Goal: Information Seeking & Learning: Compare options

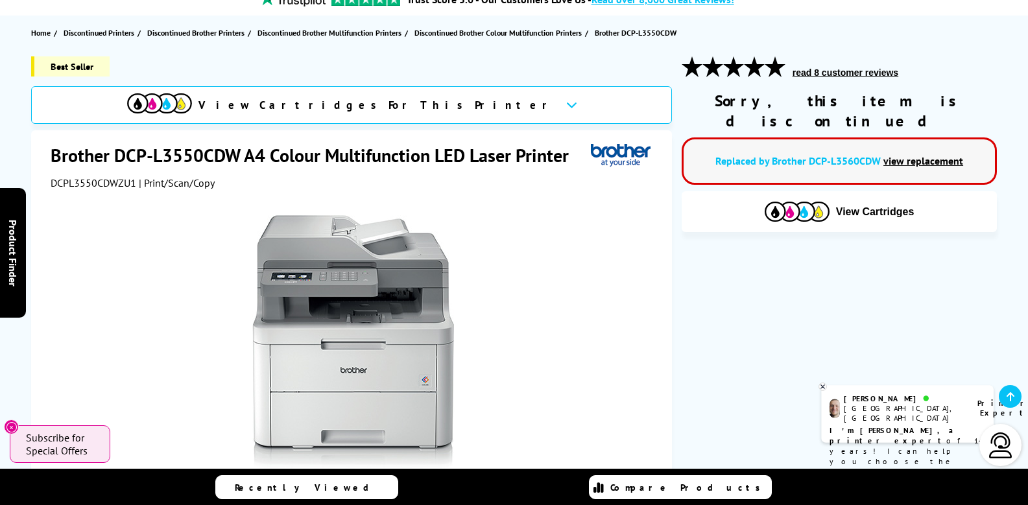
scroll to position [130, 0]
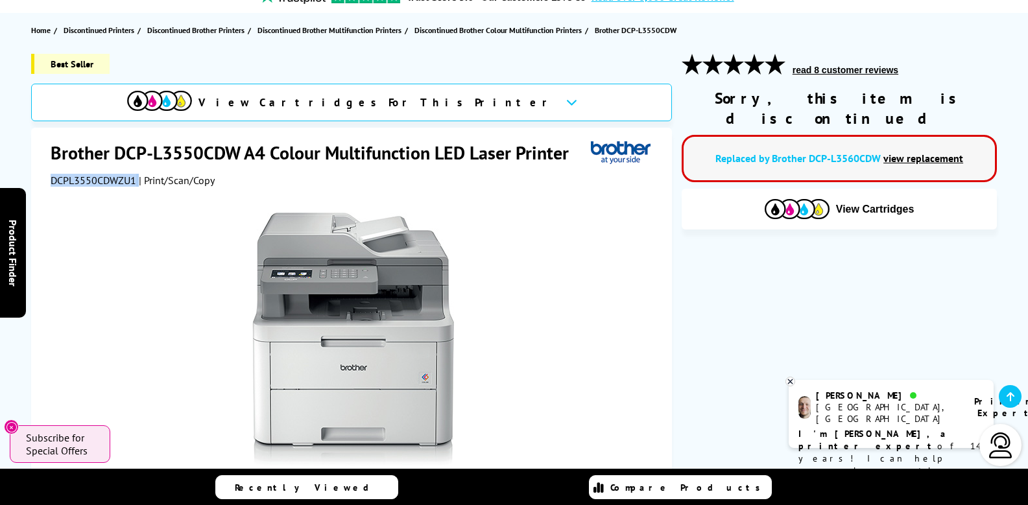
drag, startPoint x: 49, startPoint y: 182, endPoint x: 134, endPoint y: 181, distance: 85.6
click at [135, 180] on div "Brother DCP-L3550CDW A4 Colour Multifunction LED Laser Printer DCPL3550CDWZU1 |…" at bounding box center [351, 410] width 640 height 565
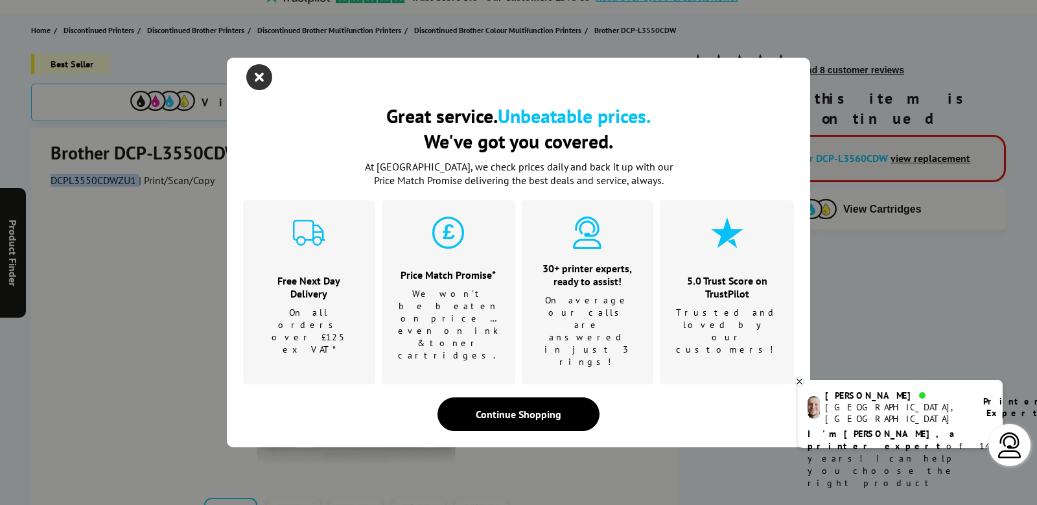
drag, startPoint x: 96, startPoint y: 185, endPoint x: 257, endPoint y: 103, distance: 180.3
click at [257, 90] on icon "close modal" at bounding box center [259, 77] width 26 height 26
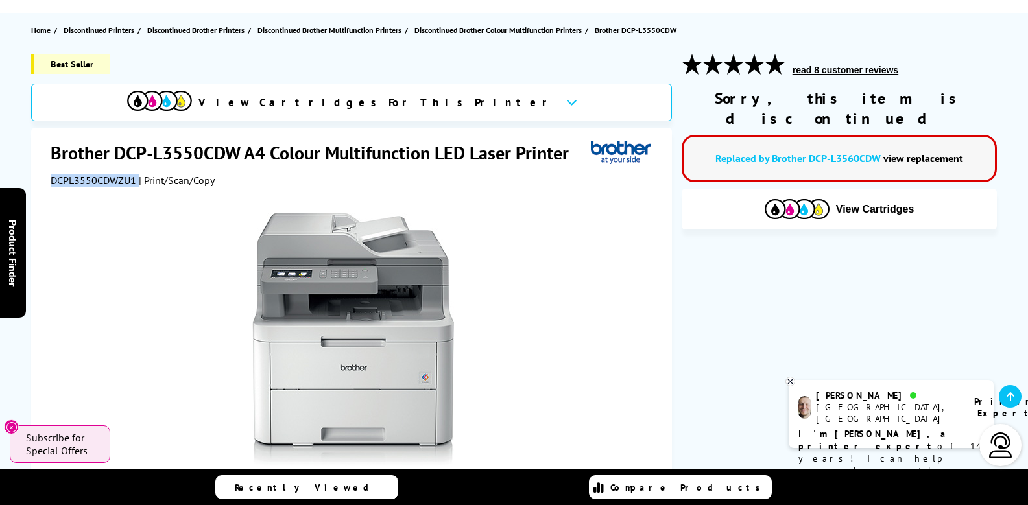
scroll to position [0, 0]
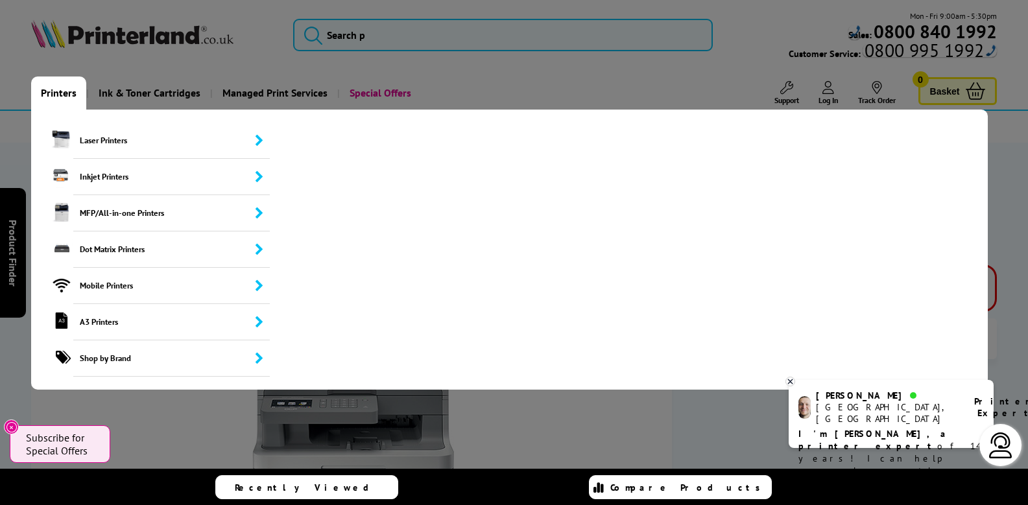
click at [47, 91] on link "Printers" at bounding box center [58, 92] width 55 height 33
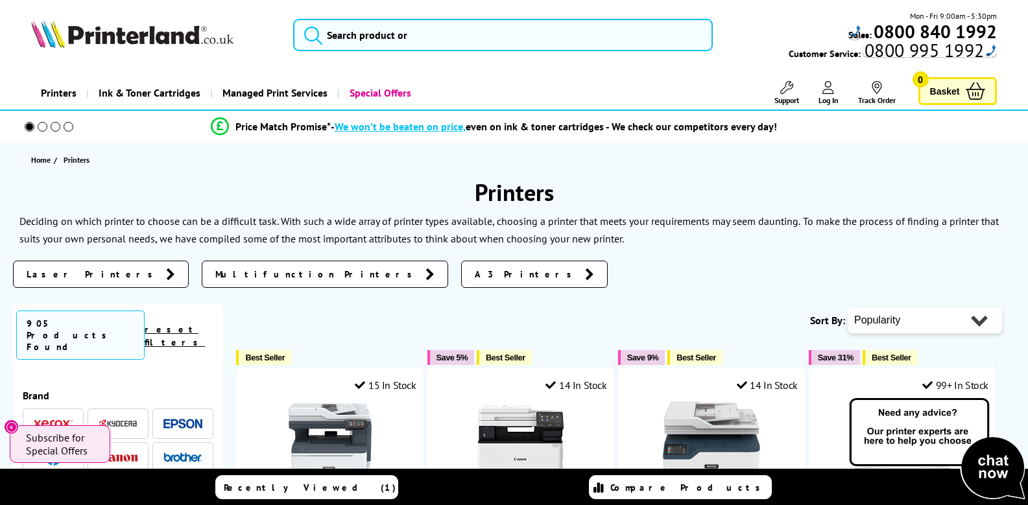
scroll to position [65, 0]
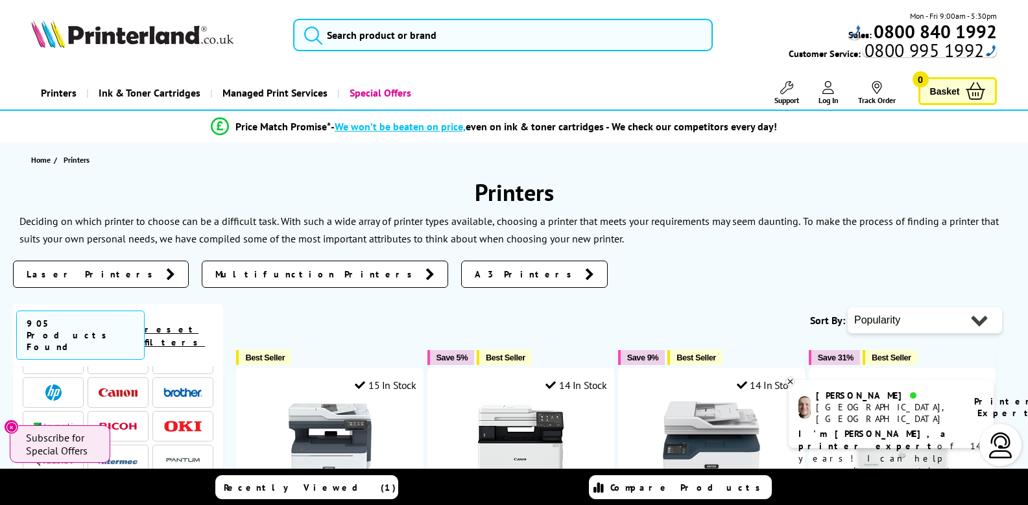
click at [187, 388] on img at bounding box center [182, 392] width 39 height 9
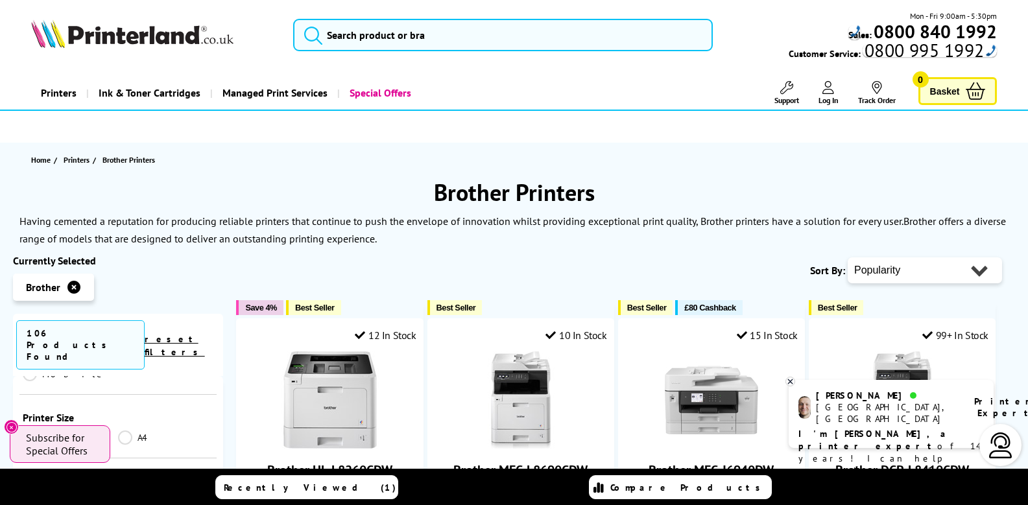
scroll to position [324, 0]
click at [32, 454] on link "Colour" at bounding box center [70, 461] width 95 height 14
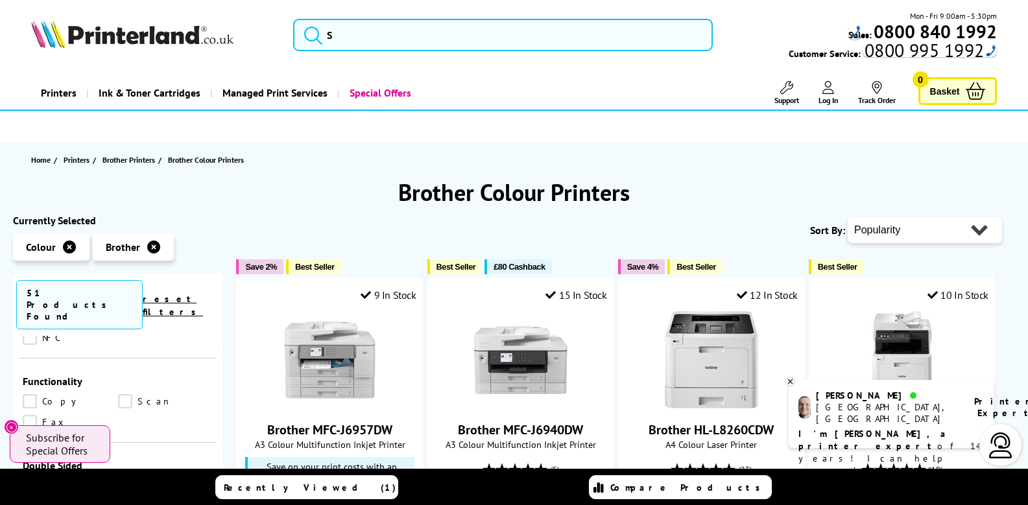
scroll to position [583, 0]
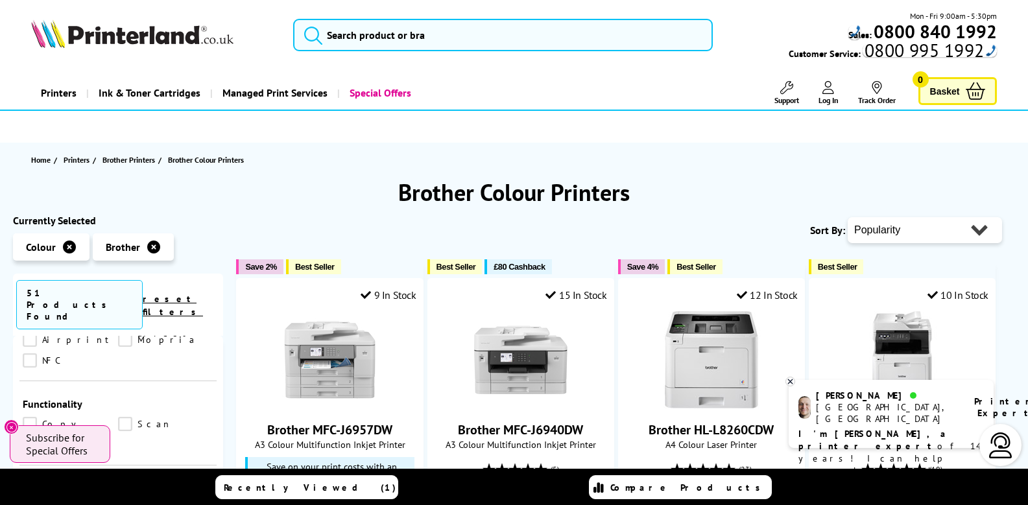
drag, startPoint x: 32, startPoint y: 364, endPoint x: 115, endPoint y: 371, distance: 83.3
click at [32, 417] on link "Copy" at bounding box center [70, 424] width 95 height 14
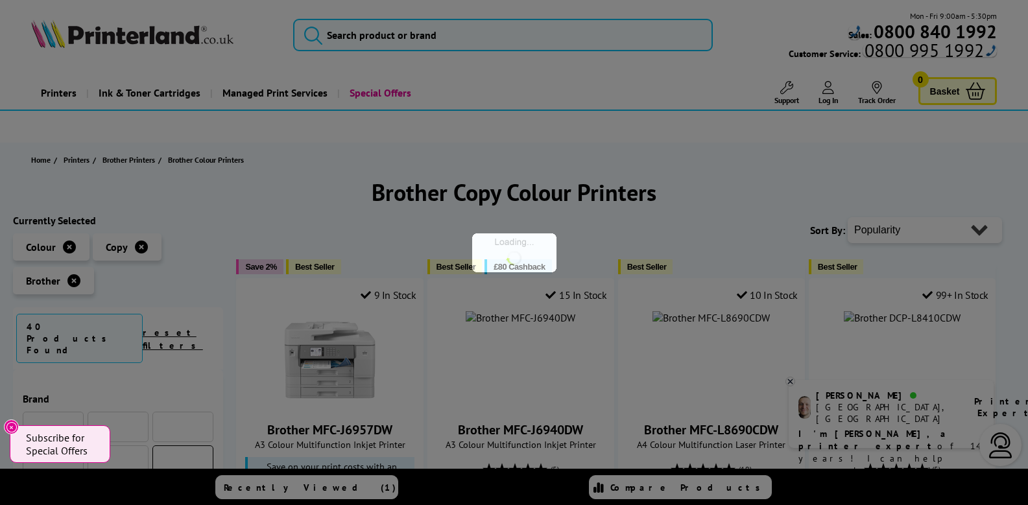
scroll to position [583, 0]
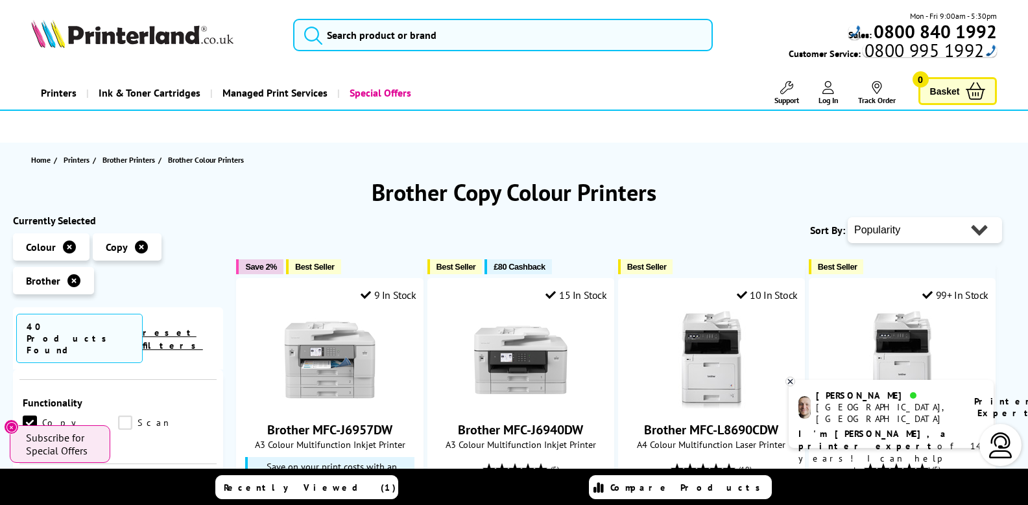
click at [124, 416] on link "Scan" at bounding box center [165, 423] width 95 height 14
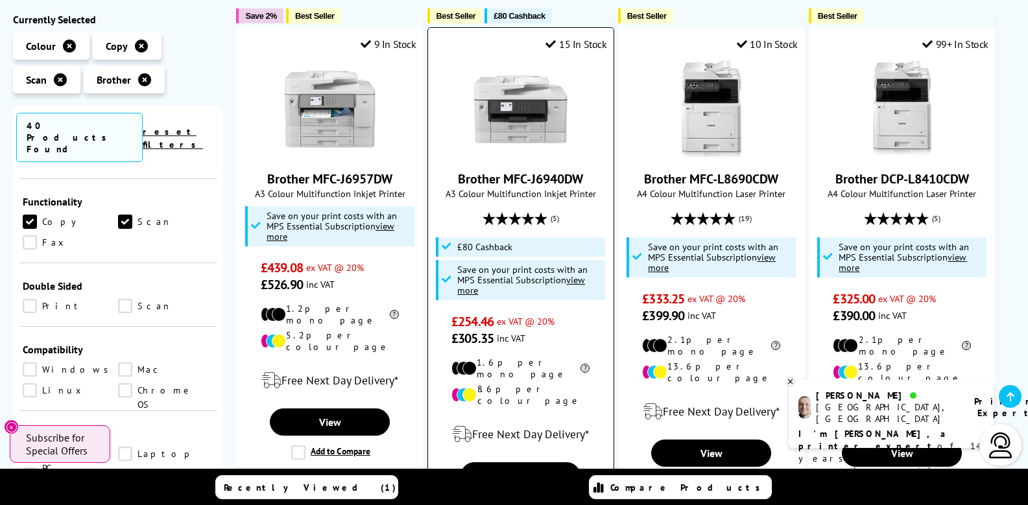
scroll to position [259, 0]
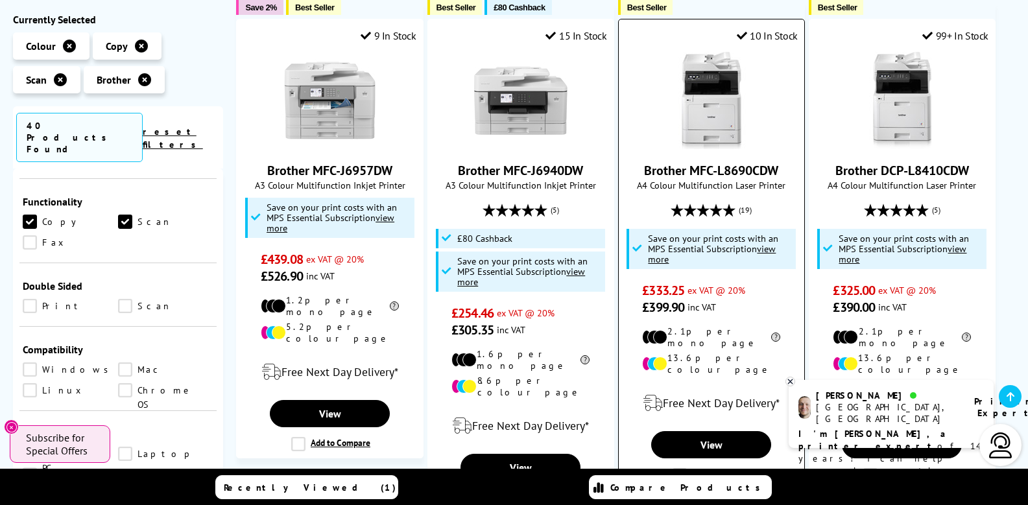
click at [722, 132] on img at bounding box center [711, 100] width 97 height 97
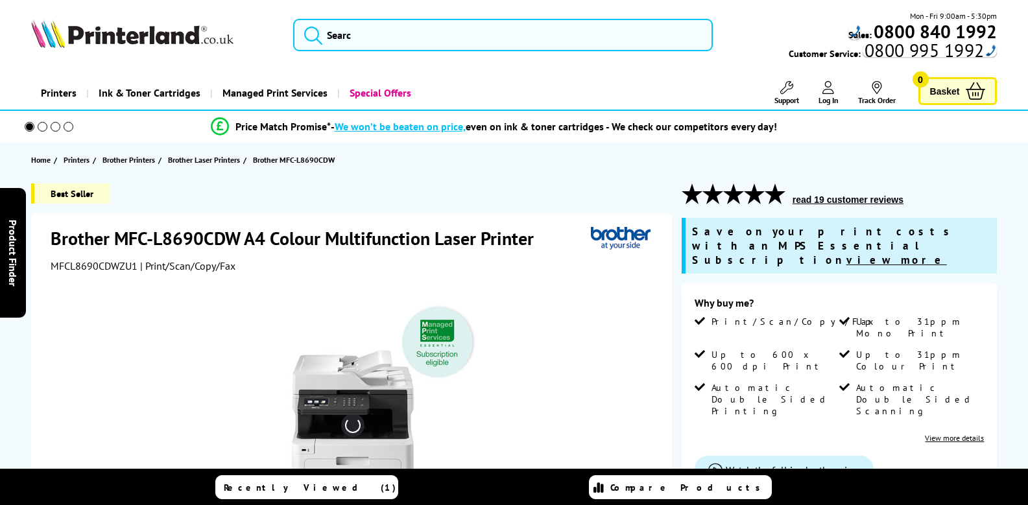
drag, startPoint x: 0, startPoint y: 0, endPoint x: 77, endPoint y: 300, distance: 309.9
click at [100, 288] on div "Brother MFC-L8690CDW A4 Colour Multifunction Laser Printer MFCL8690CDWZU1 | Pri…" at bounding box center [351, 497] width 640 height 568
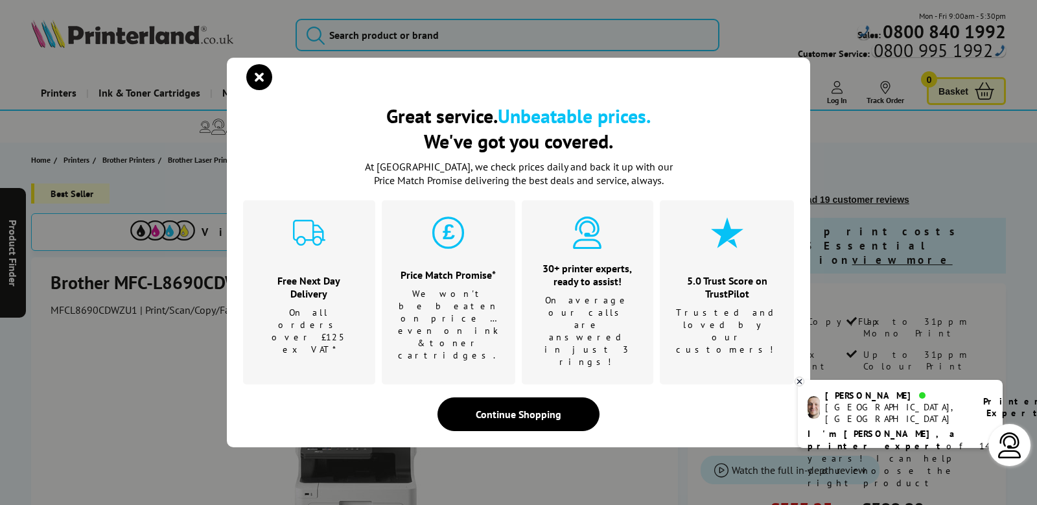
click at [257, 90] on icon "close modal" at bounding box center [259, 77] width 26 height 26
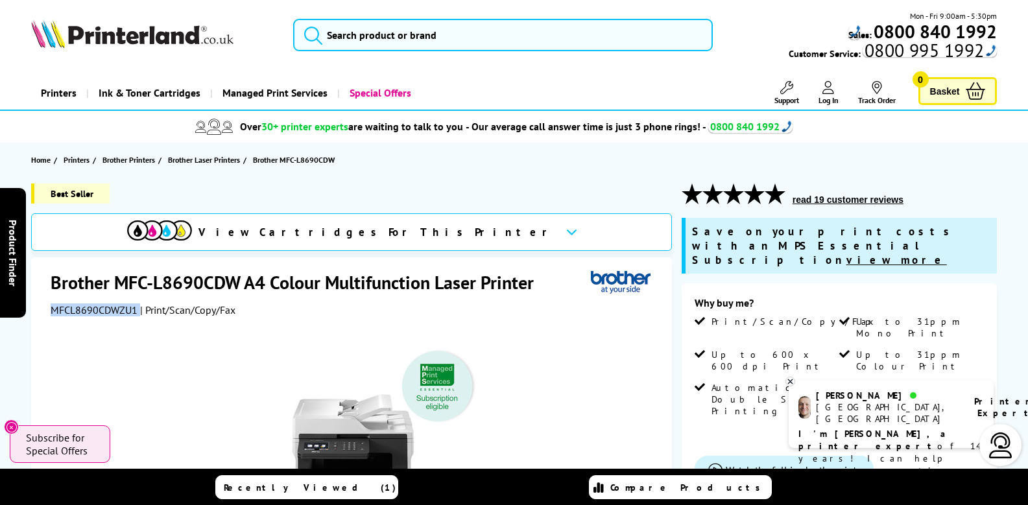
drag, startPoint x: 48, startPoint y: 313, endPoint x: 137, endPoint y: 315, distance: 89.5
copy div "MFCL8690CDWZU1"
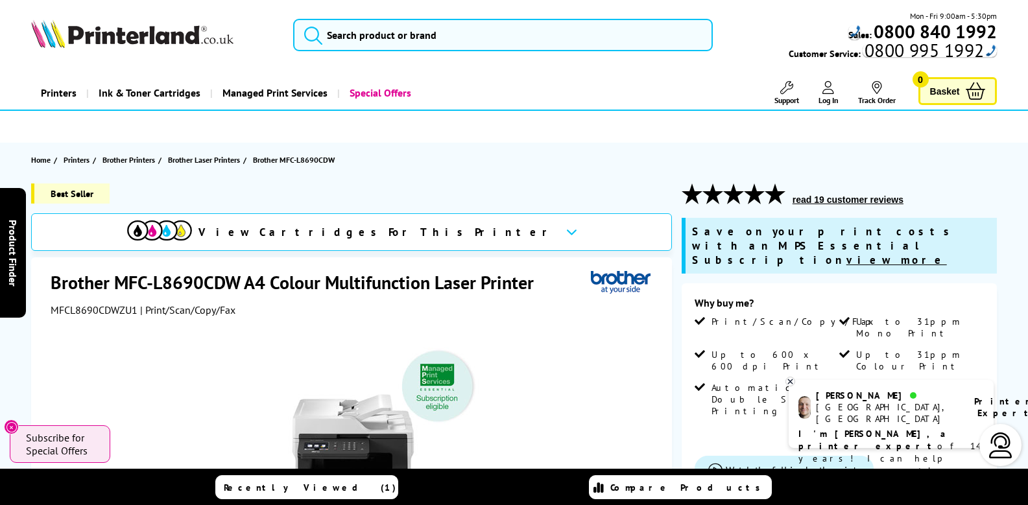
click at [43, 113] on div at bounding box center [514, 127] width 1028 height 32
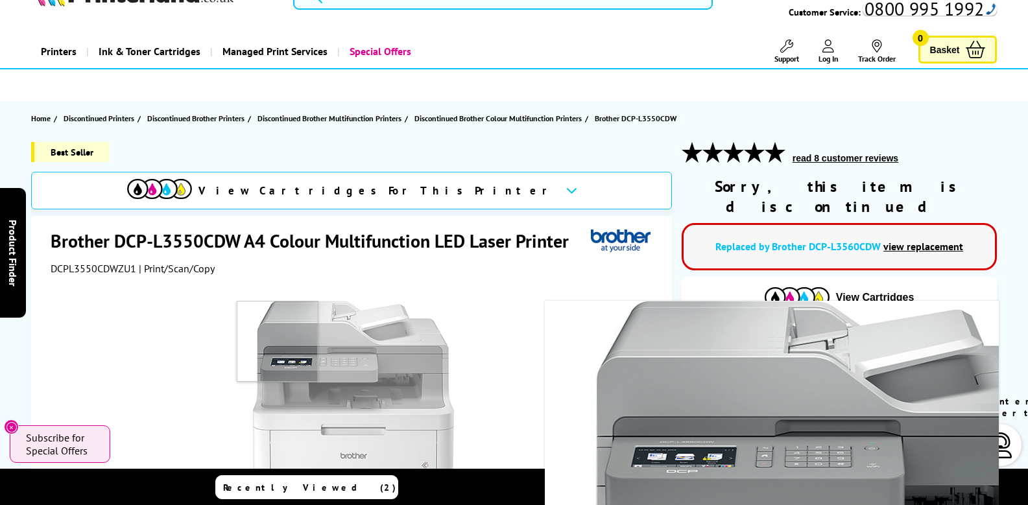
scroll to position [65, 0]
